Goal: Task Accomplishment & Management: Use online tool/utility

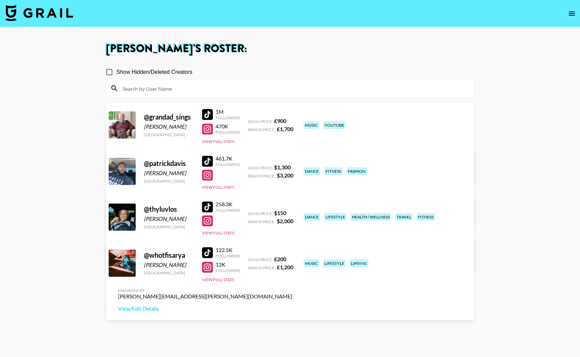
click at [572, 12] on icon "open drawer" at bounding box center [572, 13] width 8 height 8
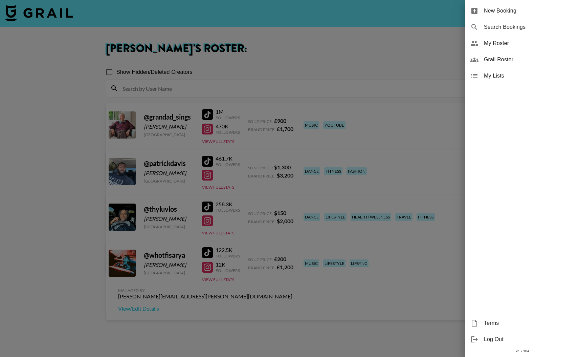
click at [498, 25] on span "Search Bookings" at bounding box center [529, 27] width 91 height 8
select select "id"
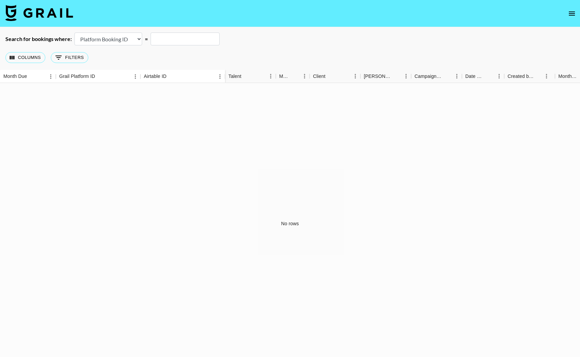
click at [173, 41] on input "text" at bounding box center [185, 38] width 69 height 13
paste input "Meeting Los / [PERSON_NAME] [DATE] · 4:00 – 4:30pm Time zone: [GEOGRAPHIC_DATA]…"
type input "Meeting Los / [PERSON_NAME] [DATE] · 4:00 – 4:30pm Time zone: [GEOGRAPHIC_DATA]…"
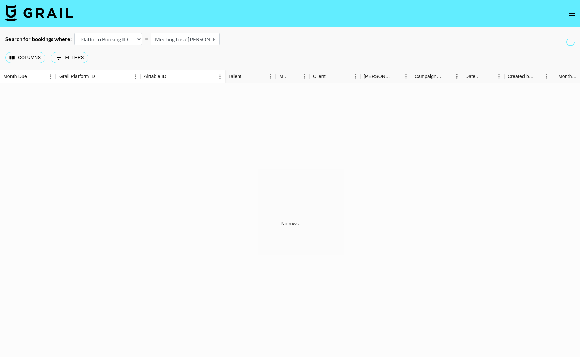
click at [573, 15] on icon "open drawer" at bounding box center [572, 13] width 8 height 8
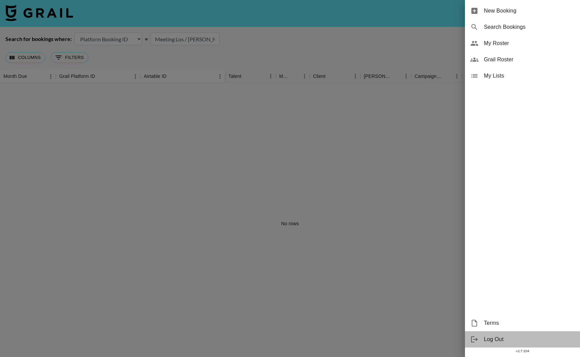
click at [492, 339] on span "Log Out" at bounding box center [529, 339] width 91 height 8
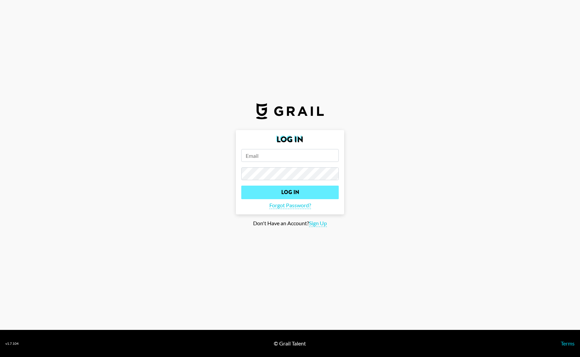
type input "[PERSON_NAME][EMAIL_ADDRESS][PERSON_NAME][DOMAIN_NAME]"
click at [292, 192] on input "Log In" at bounding box center [289, 193] width 97 height 14
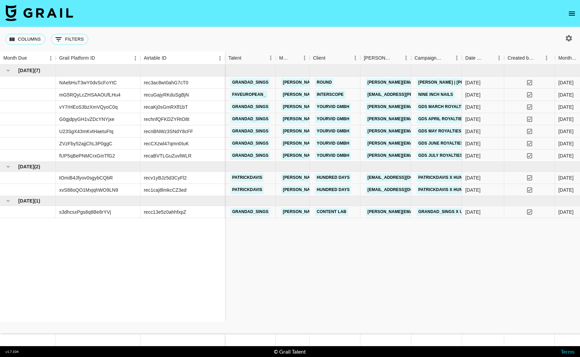
click at [565, 37] on icon "button" at bounding box center [569, 38] width 8 height 8
select select "Jun '25"
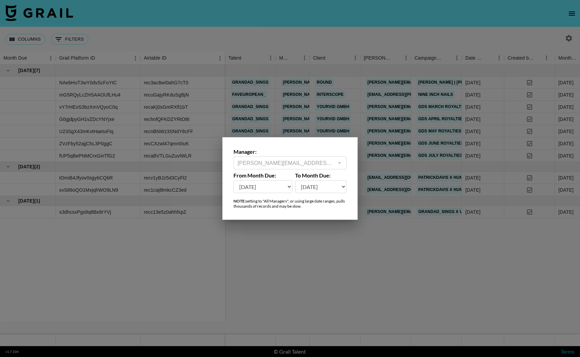
click at [397, 36] on div at bounding box center [290, 178] width 580 height 357
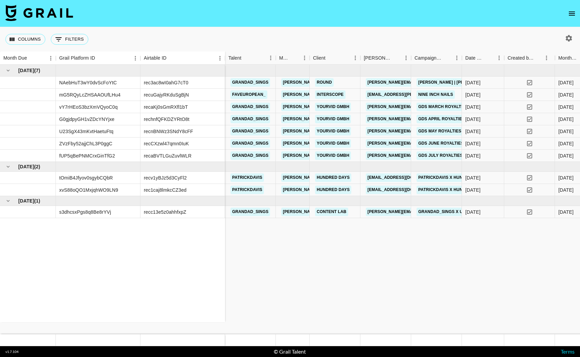
click at [571, 39] on icon "button" at bounding box center [569, 38] width 6 height 6
select select "Jun '25"
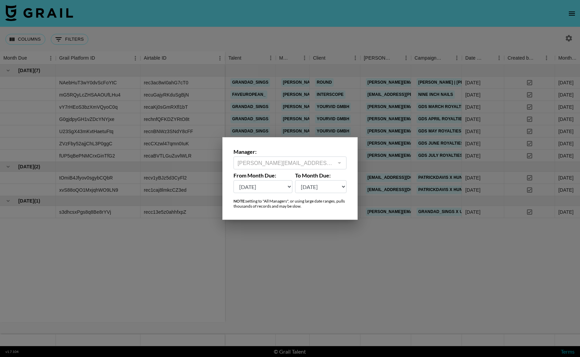
click at [341, 162] on div at bounding box center [339, 162] width 9 height 9
click at [340, 162] on div at bounding box center [339, 162] width 9 height 9
click at [339, 22] on div at bounding box center [290, 178] width 580 height 357
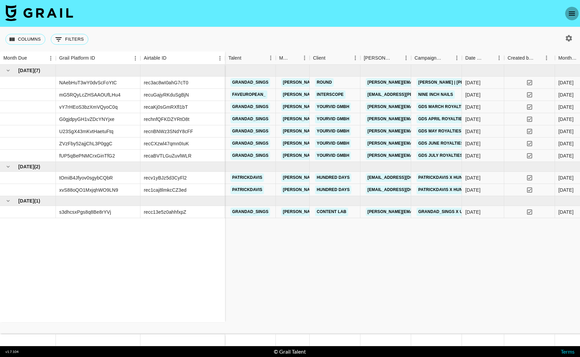
click at [574, 12] on icon "open drawer" at bounding box center [572, 13] width 8 height 8
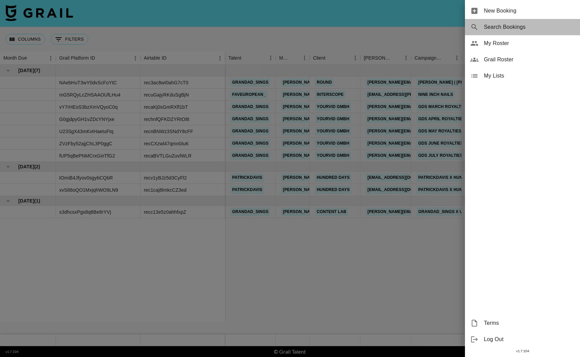
click at [500, 28] on span "Search Bookings" at bounding box center [529, 27] width 91 height 8
select select "id"
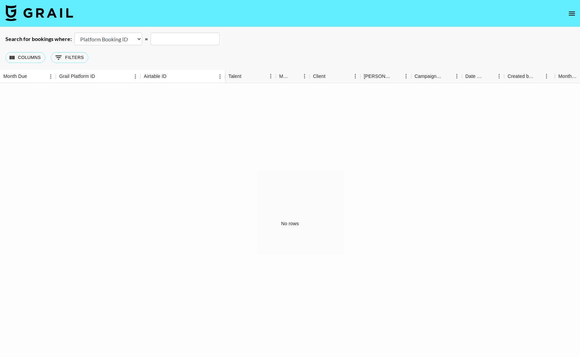
click at [166, 36] on input "text" at bounding box center [185, 38] width 69 height 13
paste input "Meeting Los / [PERSON_NAME] [DATE] · 4:00 – 4:30pm Time zone: [GEOGRAPHIC_DATA]…"
type input "Meeting Los / [PERSON_NAME] [DATE] · 4:00 – 4:30pm Time zone: [GEOGRAPHIC_DATA]…"
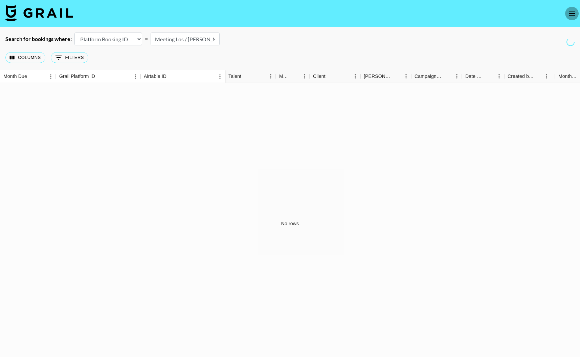
click at [574, 13] on icon "open drawer" at bounding box center [572, 14] width 6 height 4
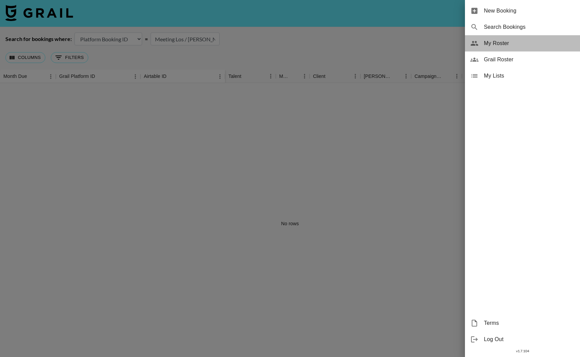
click at [498, 41] on span "My Roster" at bounding box center [529, 43] width 91 height 8
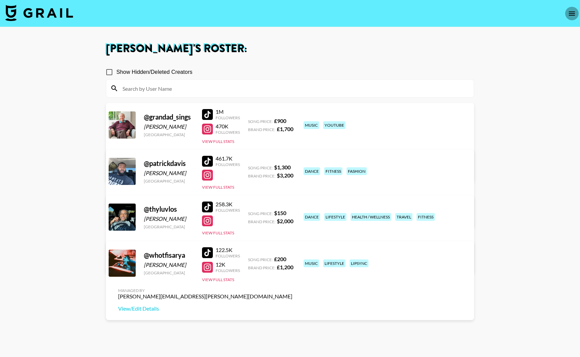
click at [571, 12] on icon "open drawer" at bounding box center [572, 13] width 8 height 8
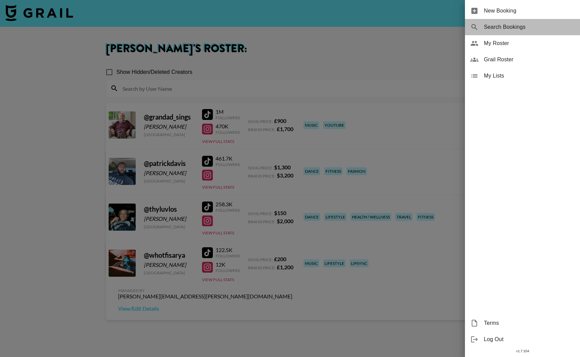
click at [502, 25] on span "Search Bookings" at bounding box center [529, 27] width 91 height 8
select select "id"
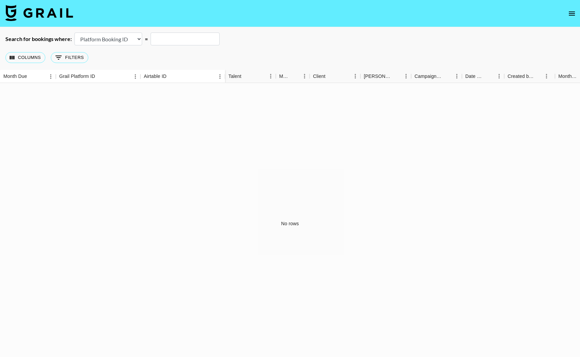
click at [571, 14] on icon "open drawer" at bounding box center [572, 13] width 8 height 8
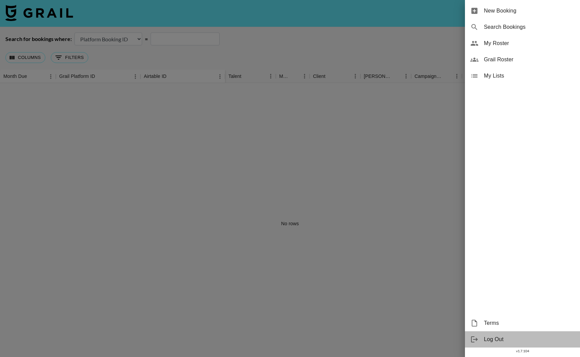
click at [487, 338] on span "Log Out" at bounding box center [529, 339] width 91 height 8
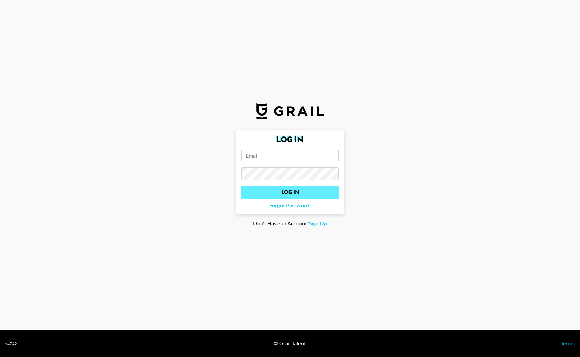
type input "[PERSON_NAME][EMAIL_ADDRESS][PERSON_NAME][DOMAIN_NAME]"
click at [285, 191] on input "Log In" at bounding box center [289, 193] width 97 height 14
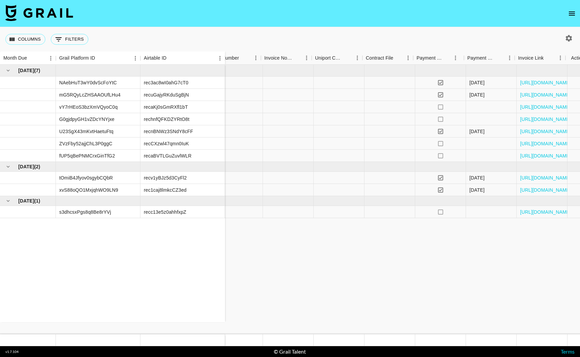
scroll to position [0, 706]
click at [63, 35] on button "0 Filters" at bounding box center [70, 39] width 38 height 11
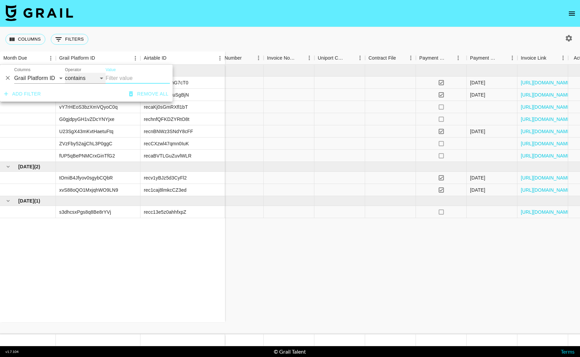
click at [102, 79] on select "contains equals starts with ends with is empty is not empty is any of" at bounding box center [85, 78] width 41 height 11
select select "equals"
click at [65, 73] on select "contains equals starts with ends with is empty is not empty is any of" at bounding box center [85, 78] width 41 height 11
click at [124, 76] on input "Value" at bounding box center [138, 78] width 64 height 11
paste input "Meeting Los / [PERSON_NAME] [DATE] · 4:00 – 4:30pm Time zone: [GEOGRAPHIC_DATA]…"
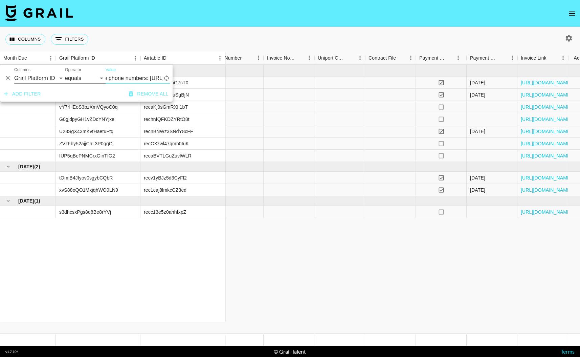
scroll to position [0, 648]
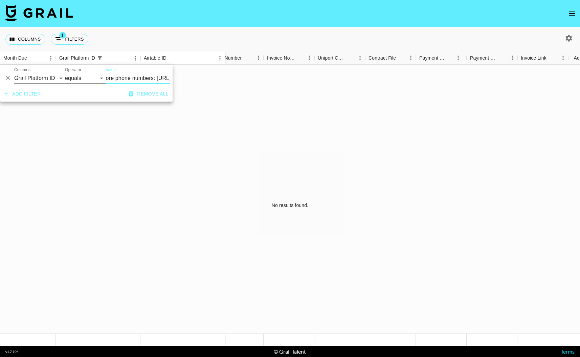
type input "Meeting Los / [PERSON_NAME] [DATE] · 4:00 – 4:30pm Time zone: [GEOGRAPHIC_DATA]…"
click at [134, 132] on div "No results found." at bounding box center [290, 205] width 580 height 281
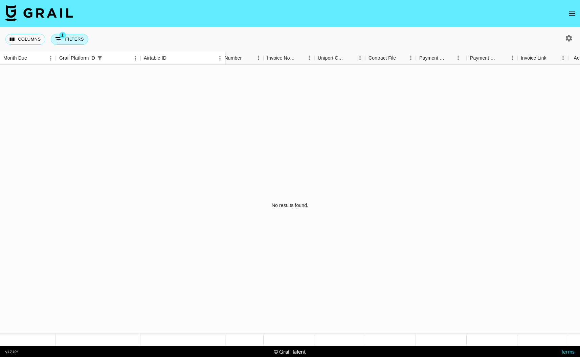
click at [61, 36] on span "1" at bounding box center [62, 35] width 7 height 7
select select "equals"
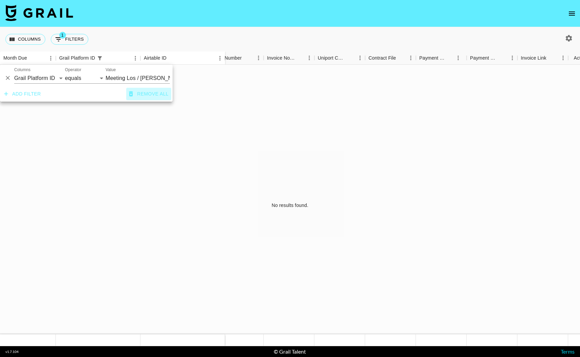
click at [152, 94] on button "Remove all" at bounding box center [148, 94] width 45 height 13
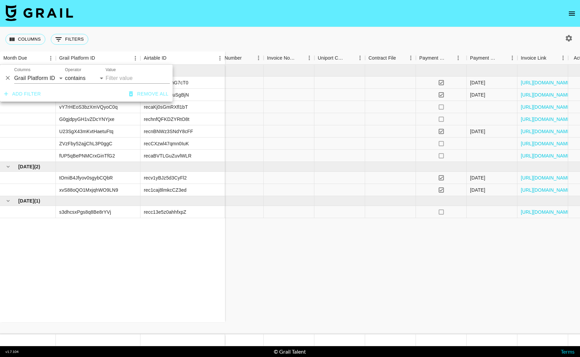
click at [164, 287] on div "Jul '25 ( 7 ) NAebHuT3wY0dvScFoYtC rec3ac8wI0ahG7cT0 mG5RQyLcZHSAAOUfLHu4 recuG…" at bounding box center [112, 193] width 225 height 257
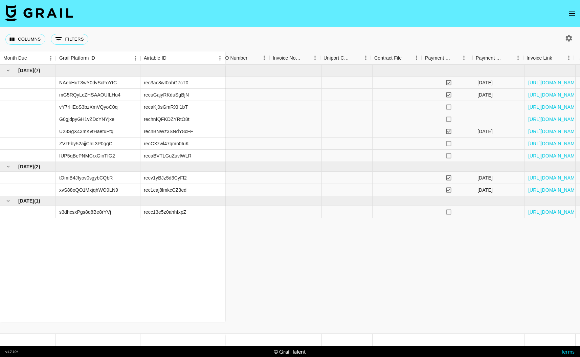
scroll to position [0, 701]
click at [445, 119] on icon "no" at bounding box center [446, 119] width 7 height 7
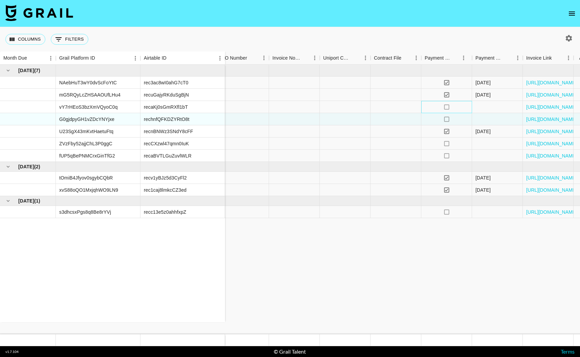
click at [445, 107] on icon "no" at bounding box center [446, 107] width 7 height 7
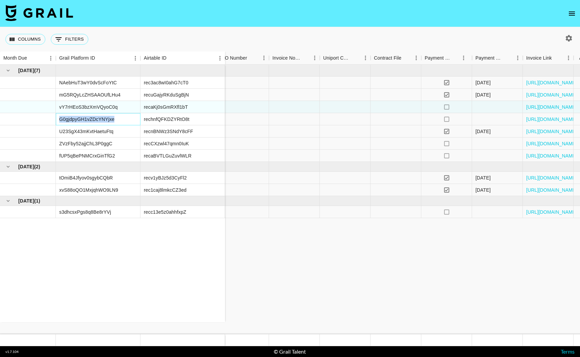
drag, startPoint x: 117, startPoint y: 118, endPoint x: 57, endPoint y: 118, distance: 60.3
click at [57, 118] on div "G0gjdpyGH1vZDcYNYjxe" at bounding box center [98, 119] width 85 height 12
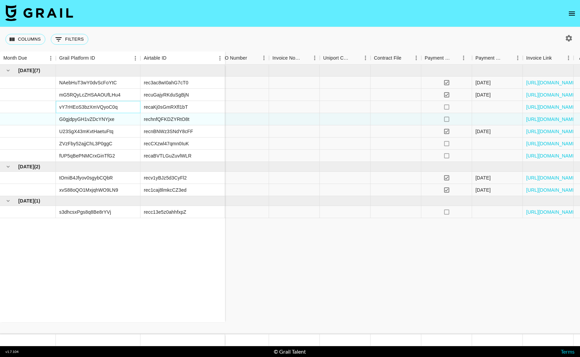
click at [123, 108] on div "vY7rHEoS3bzXmVQyoC0q" at bounding box center [98, 107] width 85 height 12
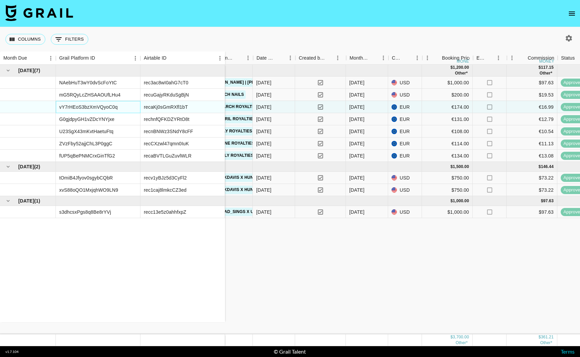
scroll to position [0, 208]
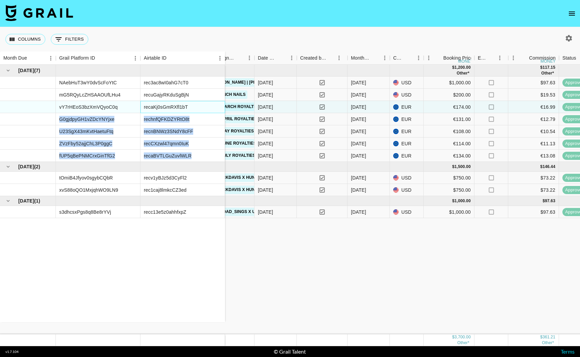
drag, startPoint x: 199, startPoint y: 105, endPoint x: 200, endPoint y: 156, distance: 51.5
click at [200, 156] on div "Jul '25 ( 7 ) NAebHuT3wY0dvScFoYtC rec3ac8wI0ahG7cT0 mG5RQyLcZHSAAOUfLHu4 recuG…" at bounding box center [112, 193] width 225 height 257
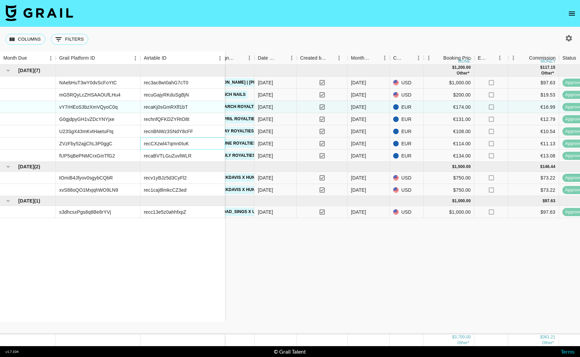
click at [209, 143] on div "recCXzwl47qmn0IuK" at bounding box center [182, 143] width 85 height 12
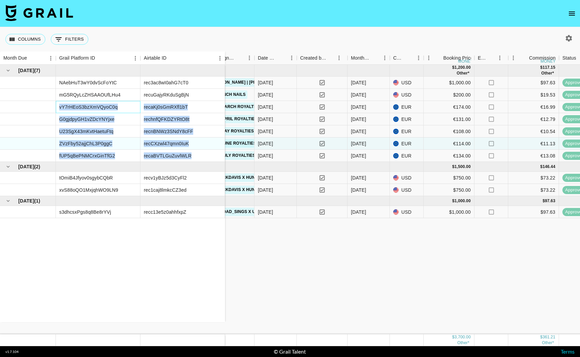
drag, startPoint x: 59, startPoint y: 105, endPoint x: 192, endPoint y: 154, distance: 142.6
click at [192, 154] on div "Jul '25 ( 7 ) NAebHuT3wY0dvScFoYtC rec3ac8wI0ahG7cT0 mG5RQyLcZHSAAOUfLHu4 recuG…" at bounding box center [112, 193] width 225 height 257
copy div "vY7rHEoS3bzXmVQyoC0q recaKj0sGmRXfl1bT G0gjdpyGH1vZDcYNYjxe rechnfQFKDZYRtO8t U…"
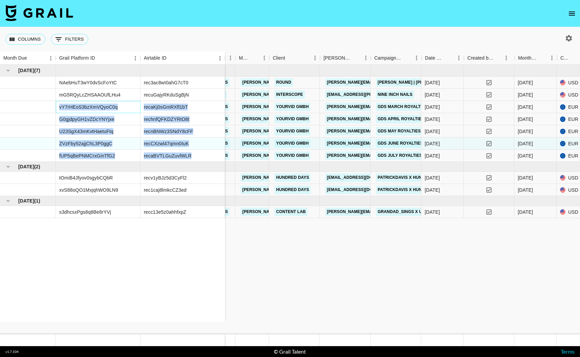
scroll to position [0, 40]
